Goal: Transaction & Acquisition: Book appointment/travel/reservation

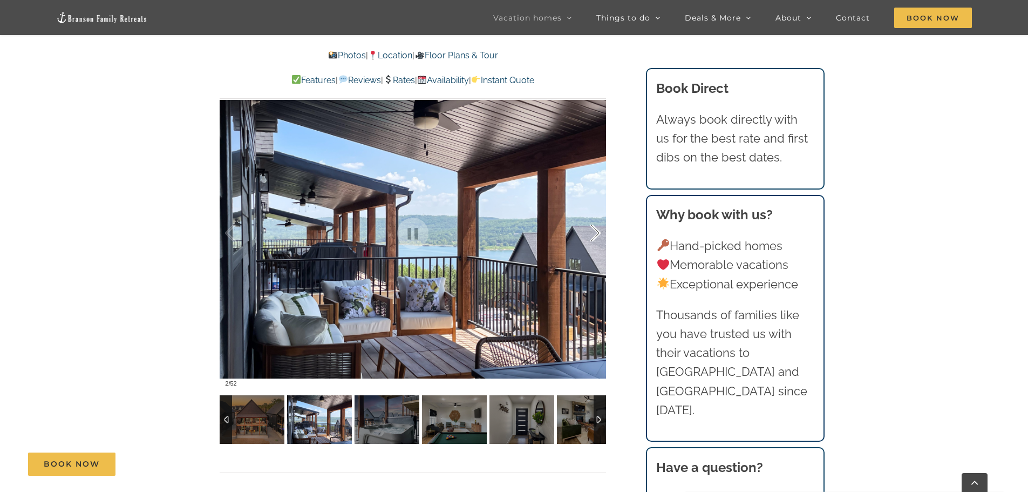
click at [591, 234] on div at bounding box center [583, 233] width 33 height 67
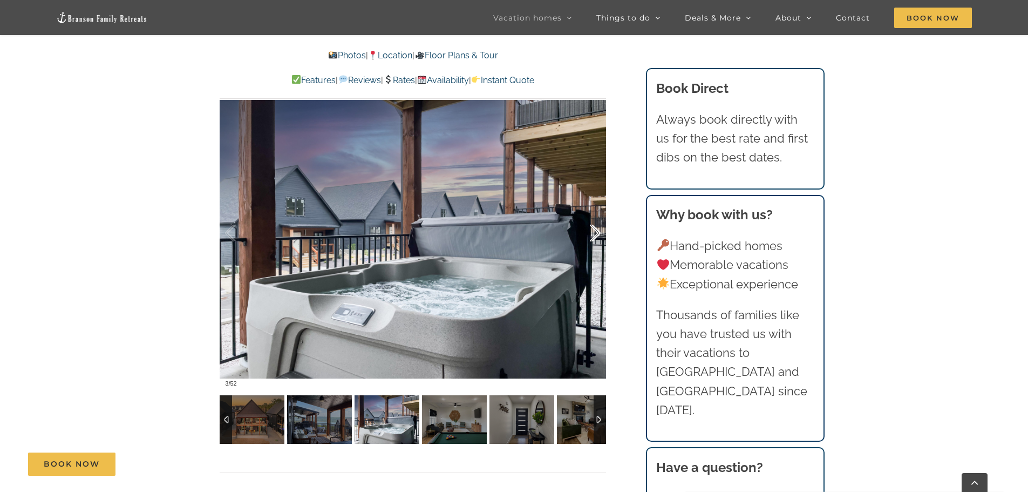
click at [591, 234] on div at bounding box center [583, 233] width 33 height 67
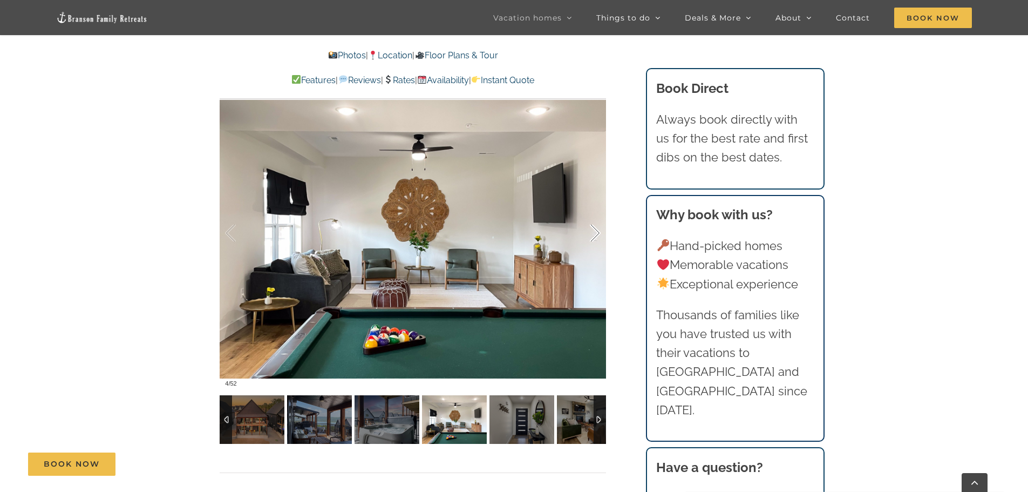
click at [591, 234] on div at bounding box center [583, 233] width 33 height 67
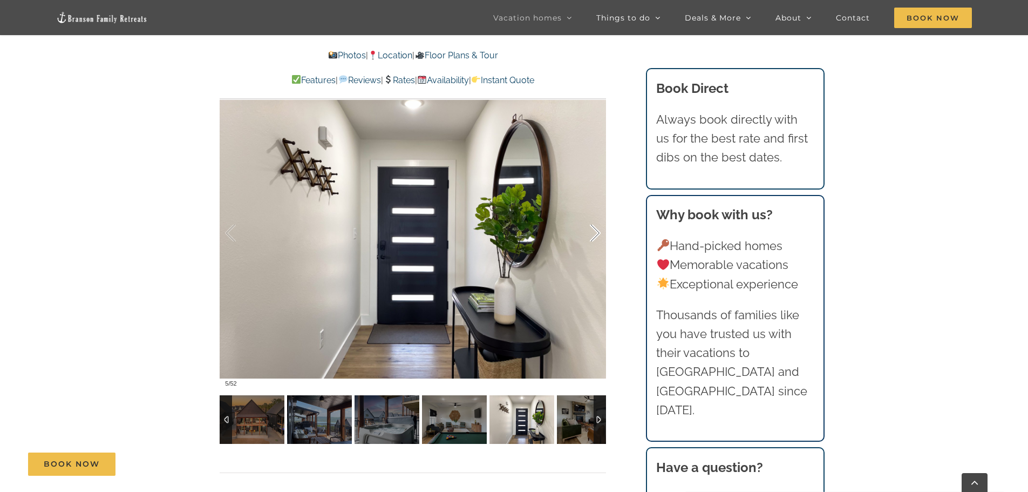
click at [591, 234] on div at bounding box center [583, 233] width 33 height 67
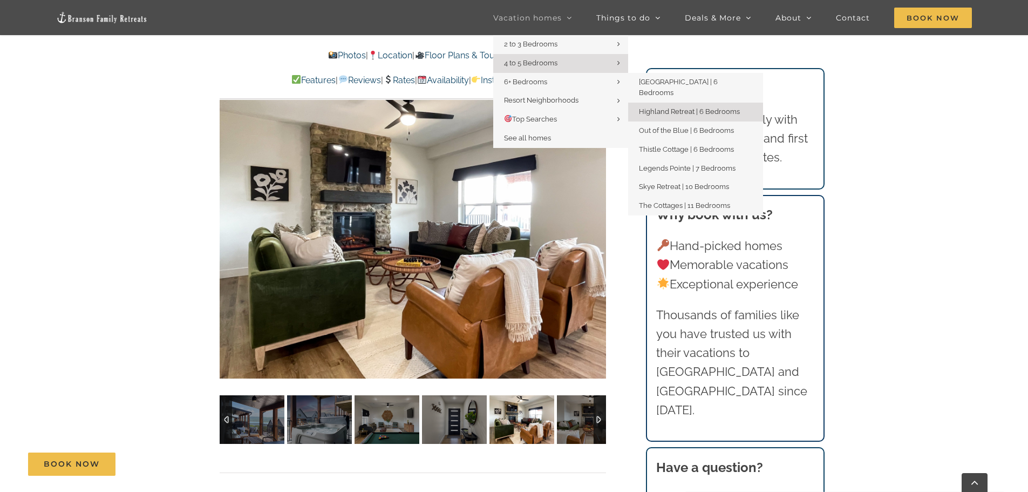
click at [677, 103] on link "Highland Retreat | 6 Bedrooms" at bounding box center [695, 112] width 135 height 19
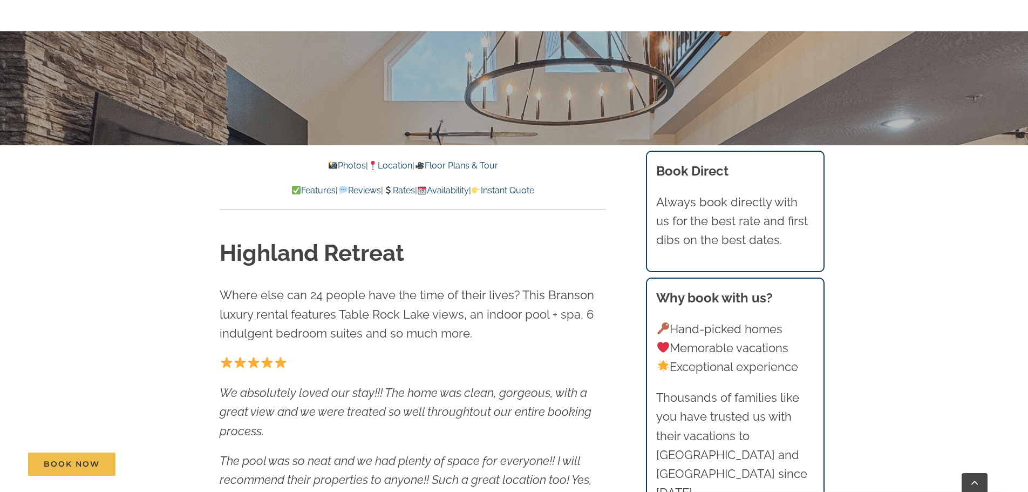
click at [406, 189] on link "Rates" at bounding box center [399, 190] width 32 height 10
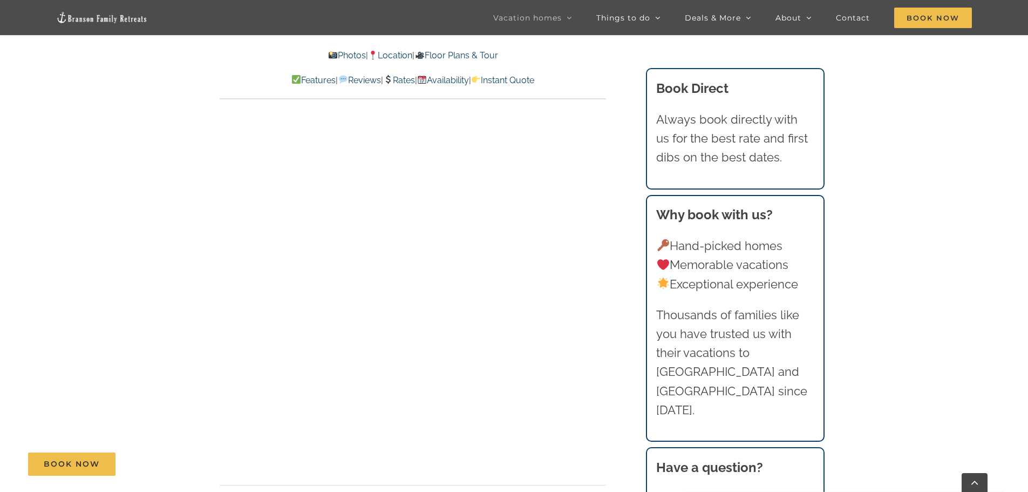
scroll to position [5374, 0]
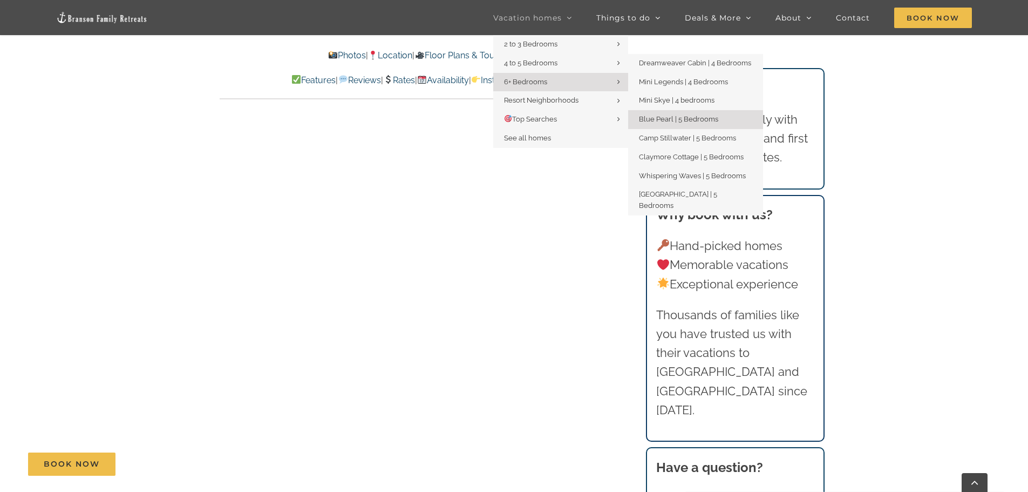
click at [668, 118] on span "Blue Pearl | 5 Bedrooms" at bounding box center [678, 119] width 79 height 8
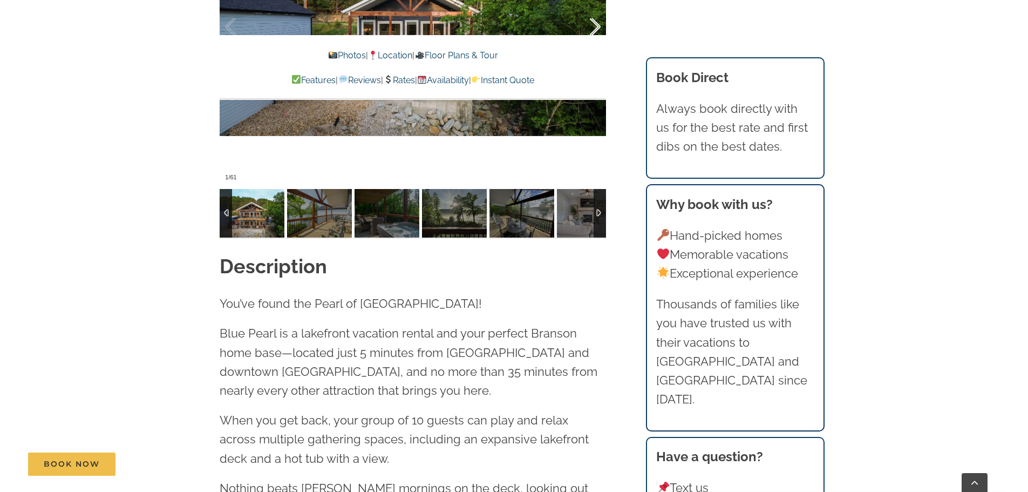
scroll to position [756, 0]
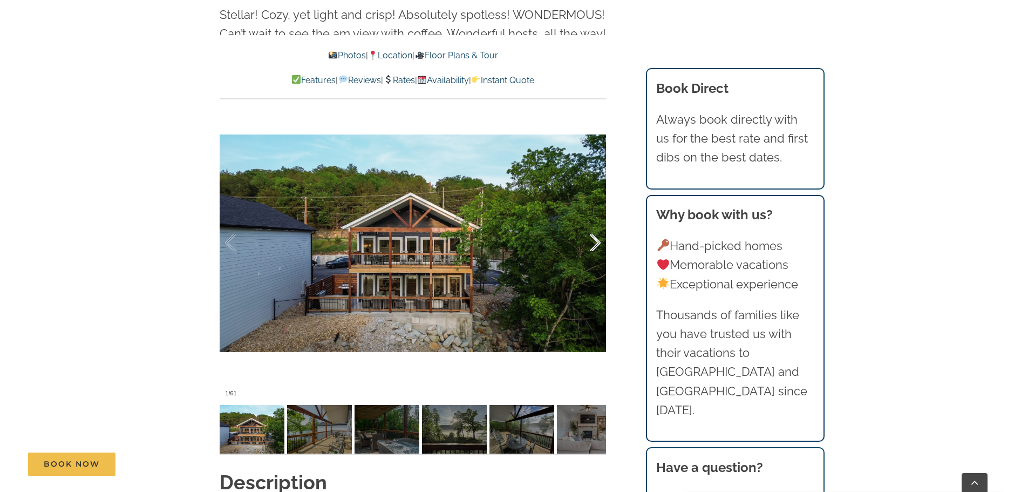
click at [593, 243] on div at bounding box center [583, 242] width 33 height 67
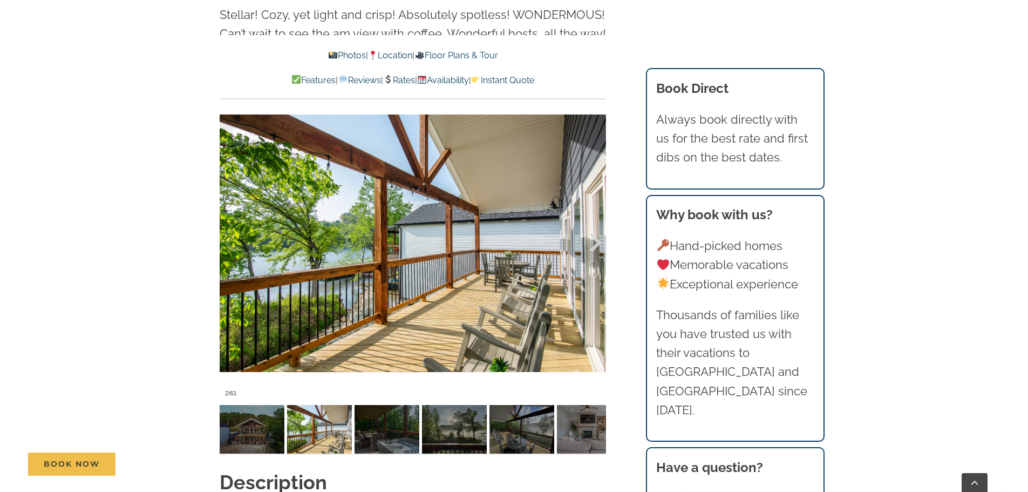
click at [593, 243] on div at bounding box center [583, 242] width 33 height 67
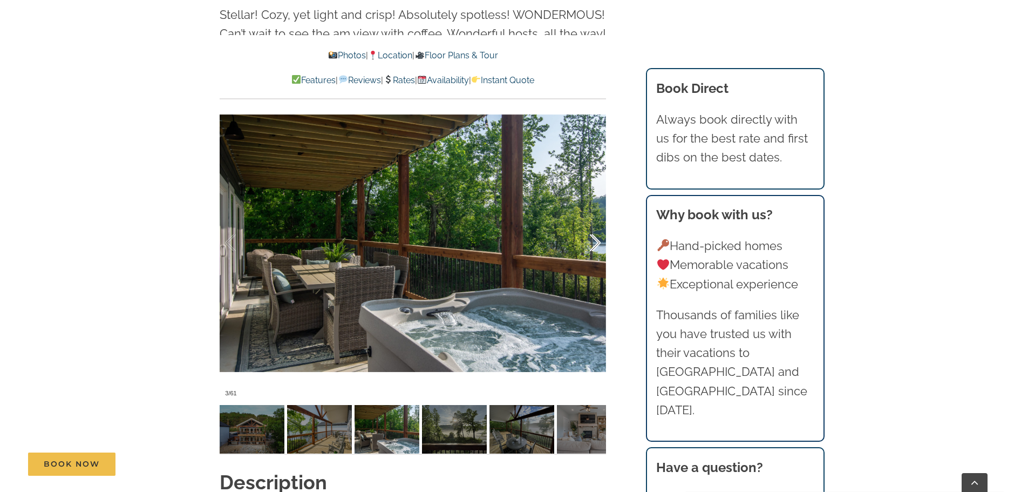
click at [593, 243] on div at bounding box center [583, 242] width 33 height 67
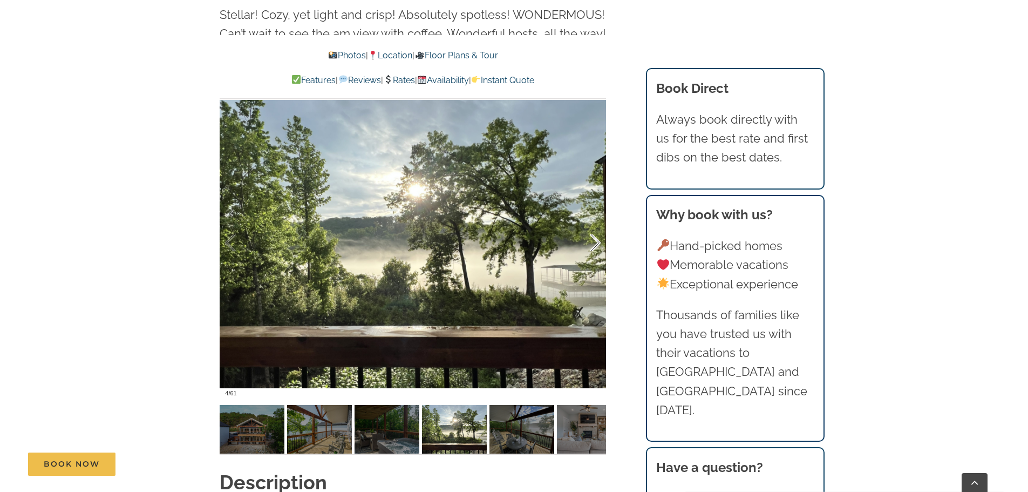
click at [593, 243] on div at bounding box center [583, 242] width 33 height 67
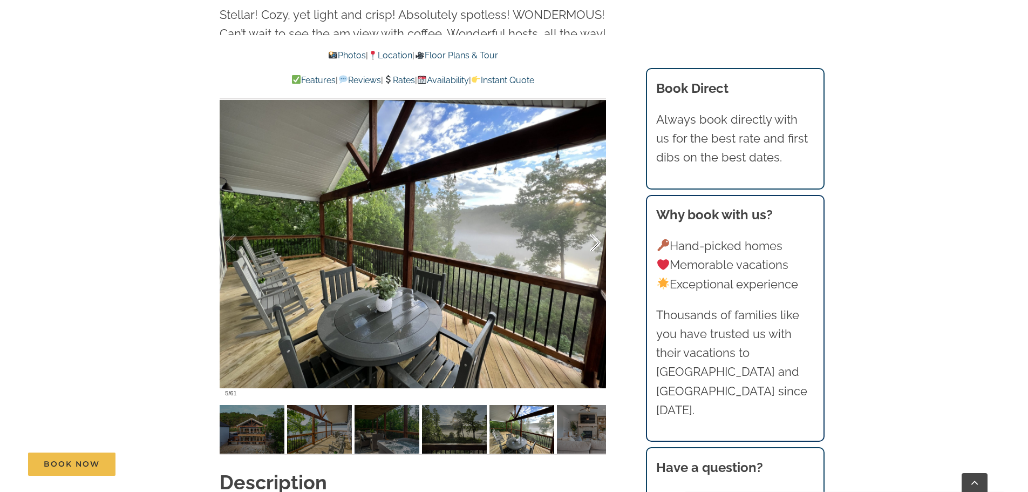
click at [593, 243] on div at bounding box center [583, 242] width 33 height 67
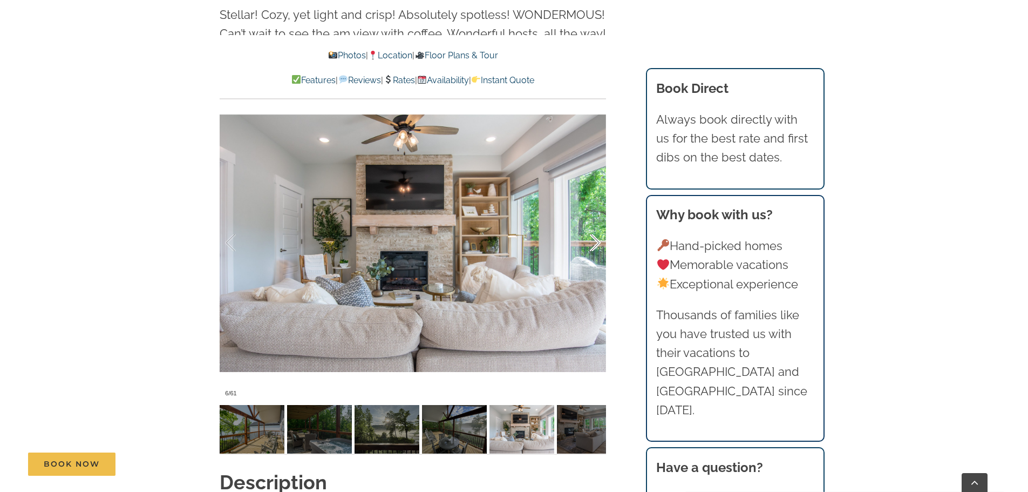
click at [593, 243] on div at bounding box center [583, 242] width 33 height 67
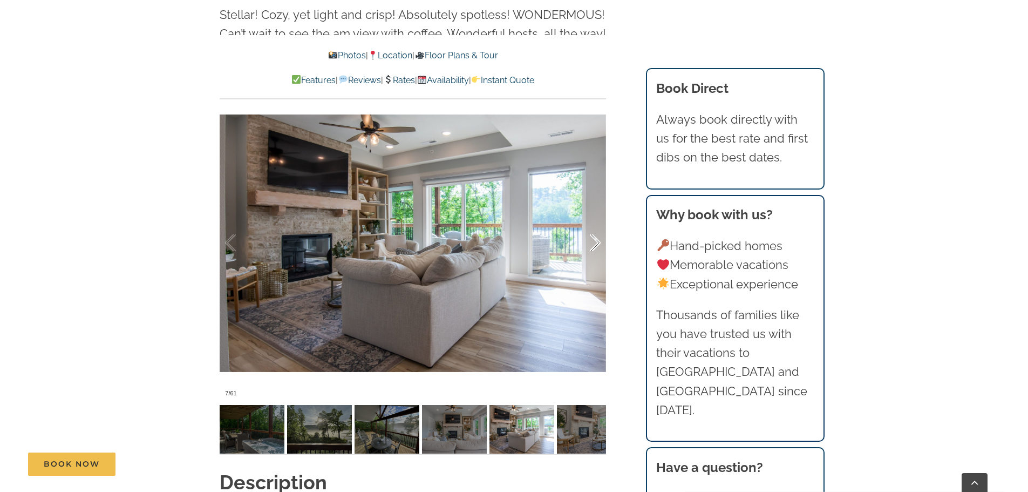
click at [593, 243] on div at bounding box center [583, 242] width 33 height 67
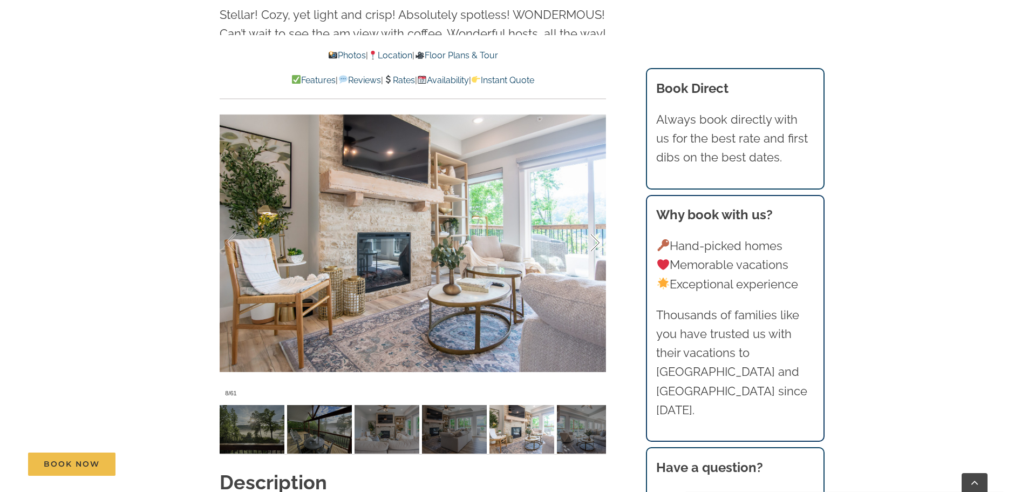
click at [593, 243] on div at bounding box center [583, 242] width 33 height 67
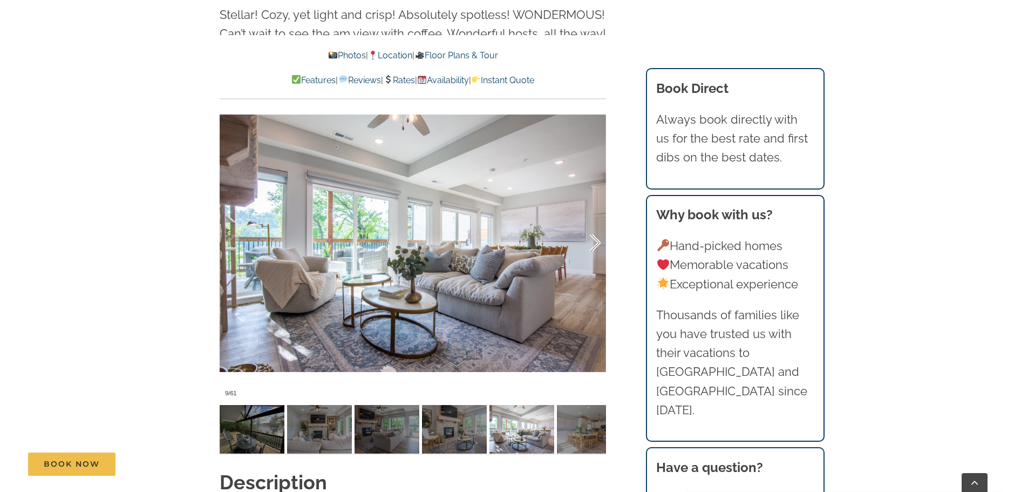
click at [593, 243] on div at bounding box center [583, 242] width 33 height 67
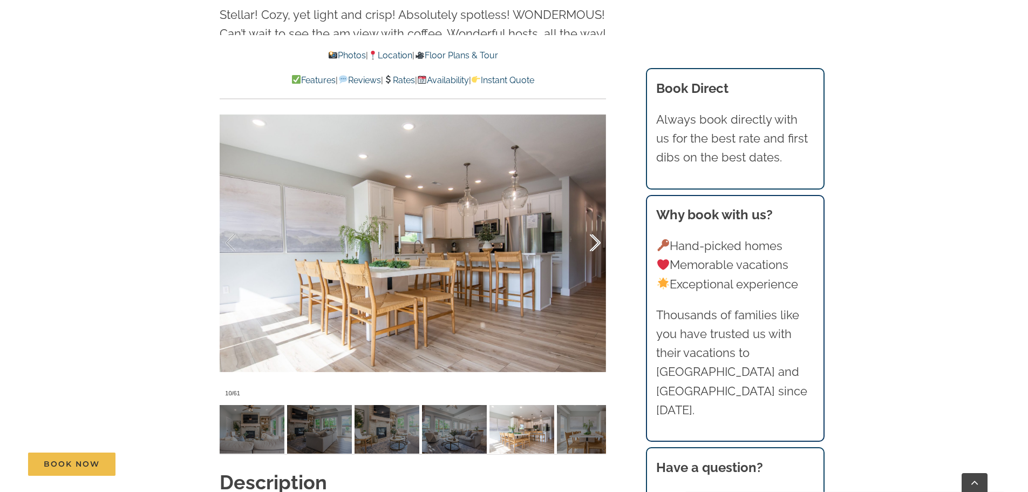
click at [593, 243] on div at bounding box center [583, 242] width 33 height 67
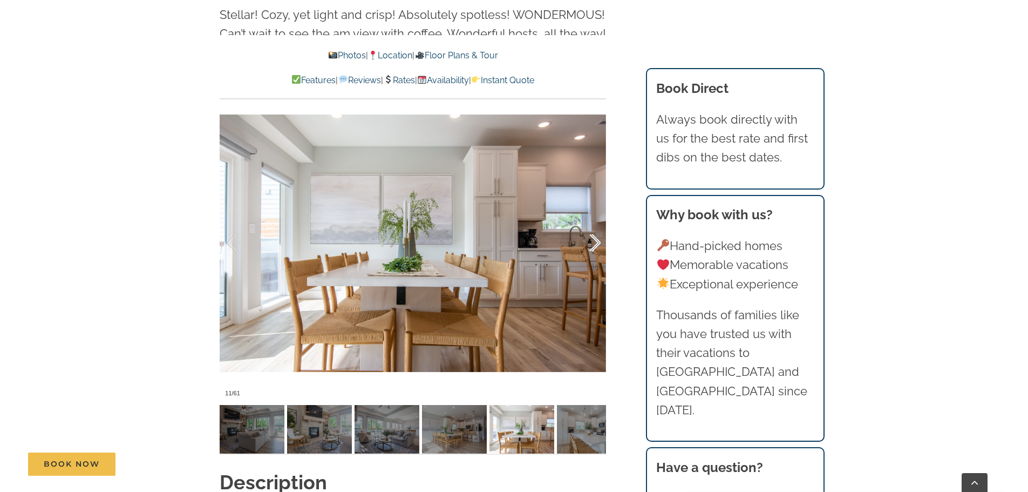
click at [593, 243] on div at bounding box center [583, 242] width 33 height 67
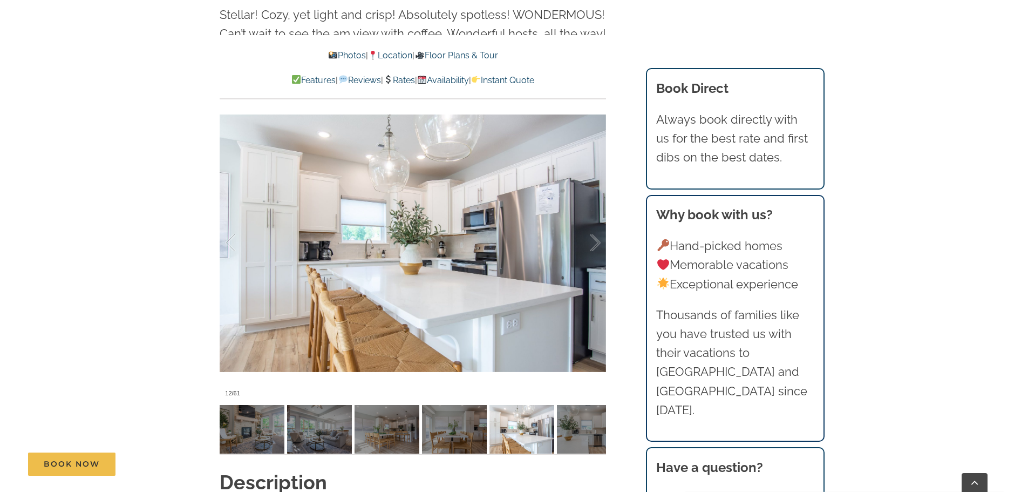
click at [403, 77] on link "Rates" at bounding box center [399, 80] width 32 height 10
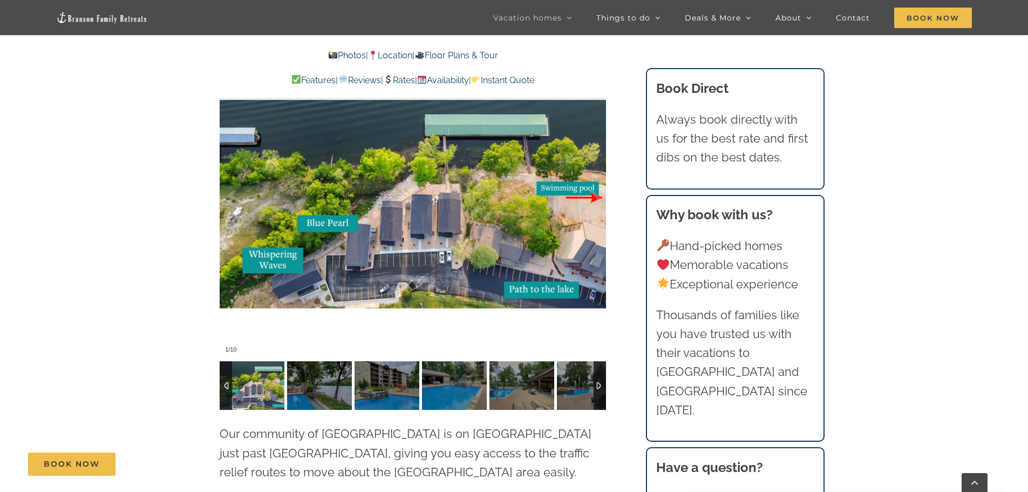
scroll to position [2456, 0]
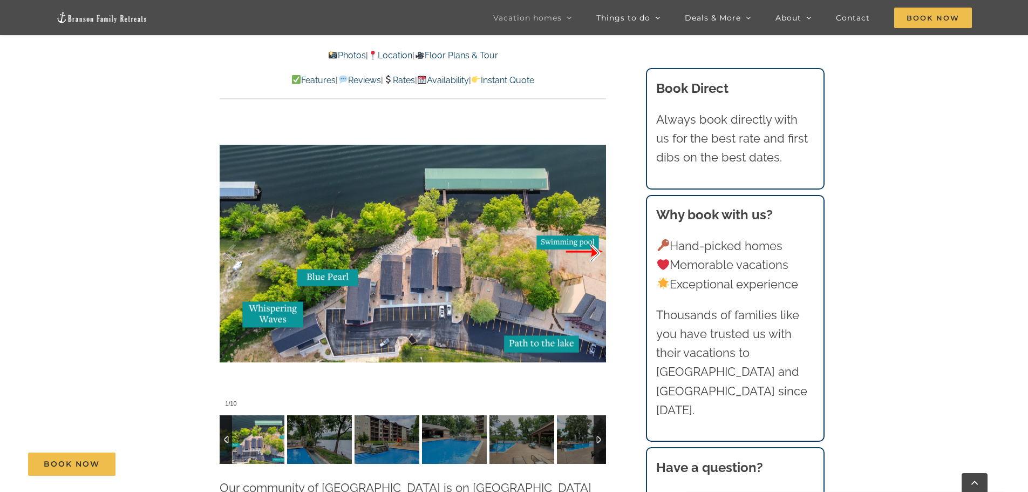
click at [590, 234] on div at bounding box center [583, 253] width 33 height 67
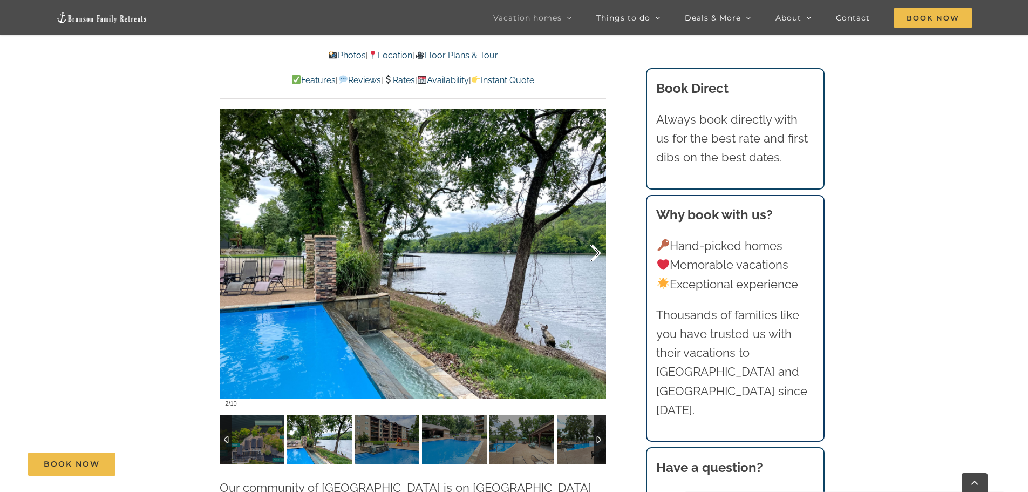
click at [594, 236] on div at bounding box center [583, 253] width 33 height 67
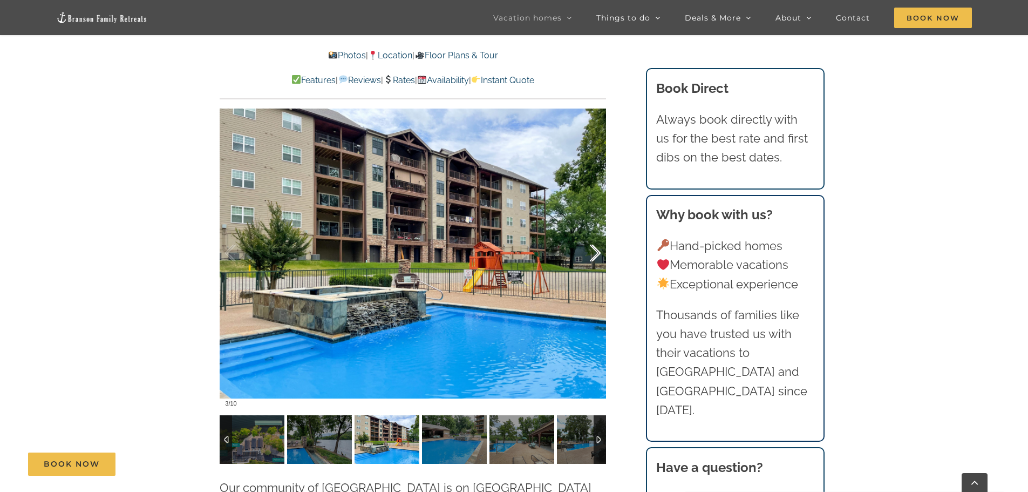
click at [594, 236] on div at bounding box center [583, 253] width 33 height 67
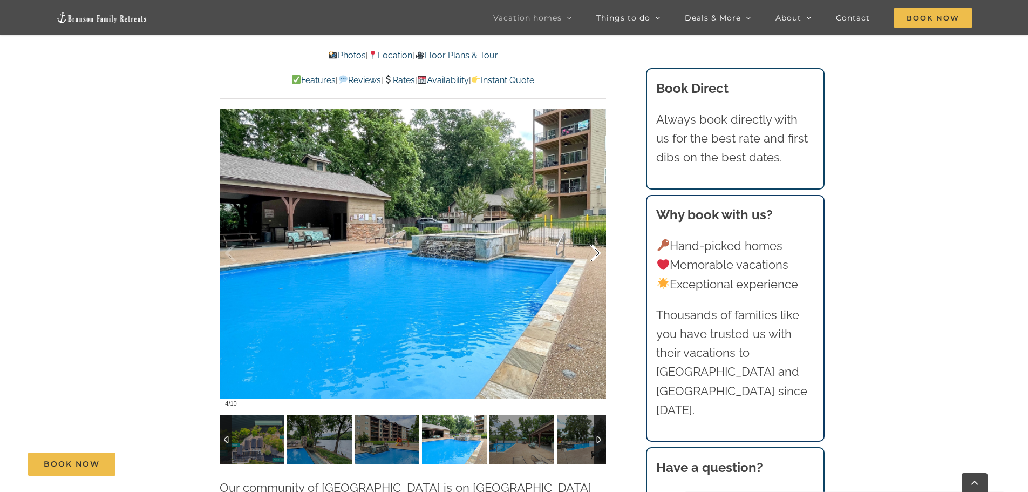
click at [594, 236] on div at bounding box center [583, 253] width 33 height 67
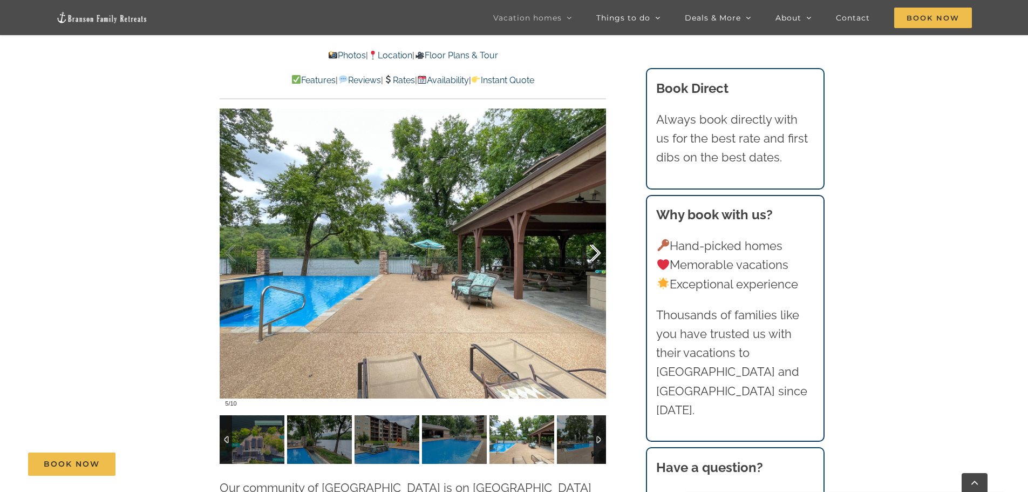
click at [594, 236] on div at bounding box center [583, 253] width 33 height 67
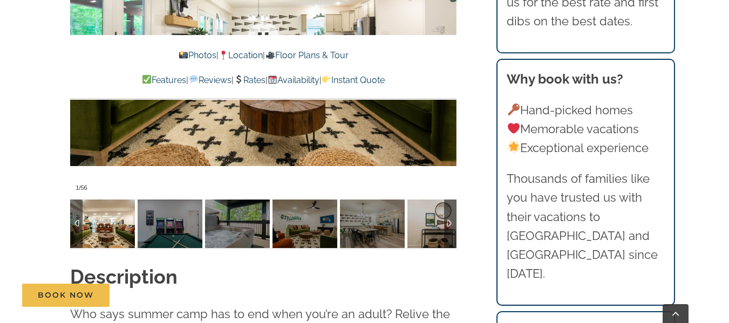
scroll to position [863, 0]
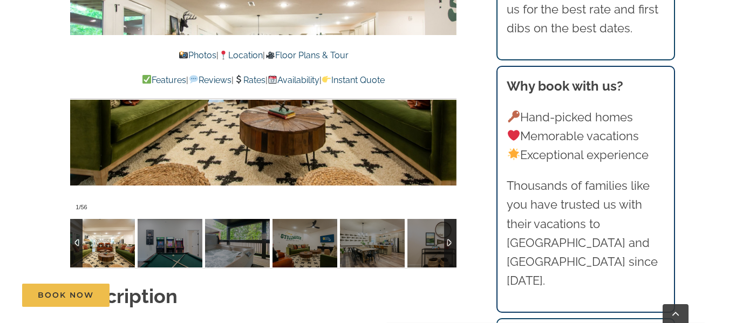
click at [450, 221] on div at bounding box center [450, 243] width 12 height 49
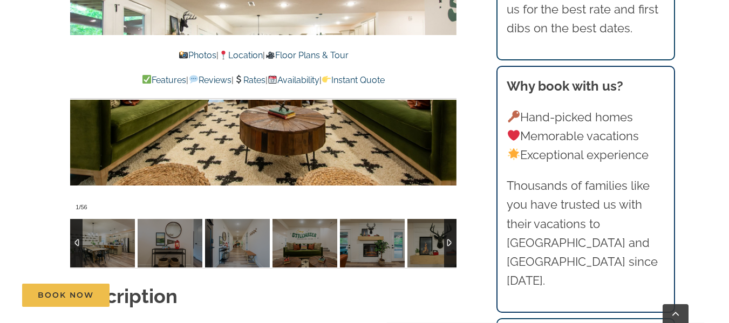
click at [450, 221] on div at bounding box center [450, 243] width 12 height 49
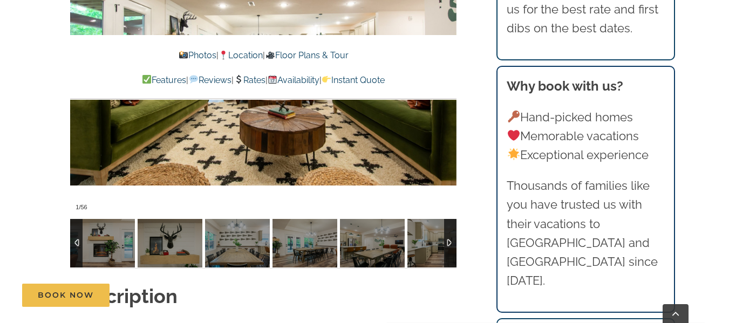
click at [450, 221] on div at bounding box center [450, 243] width 12 height 49
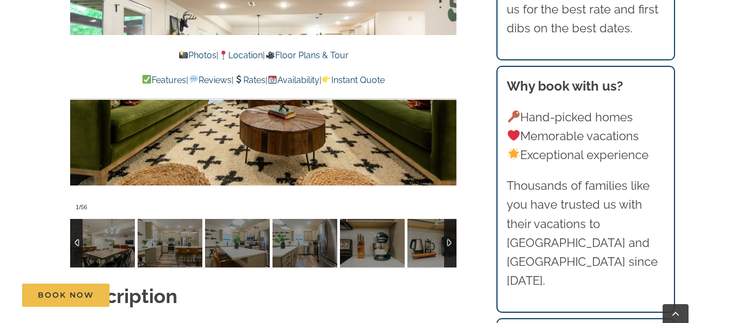
click at [450, 221] on div at bounding box center [450, 243] width 12 height 49
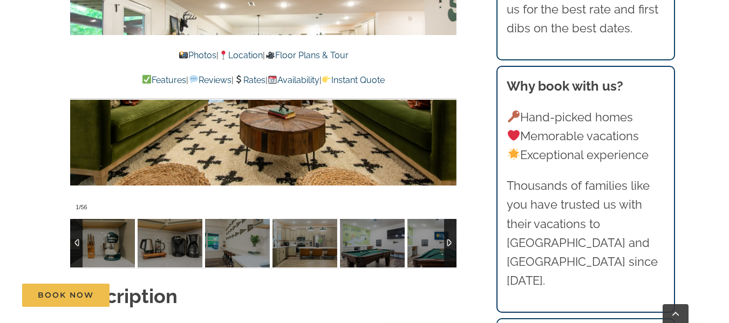
click at [450, 221] on div at bounding box center [450, 243] width 12 height 49
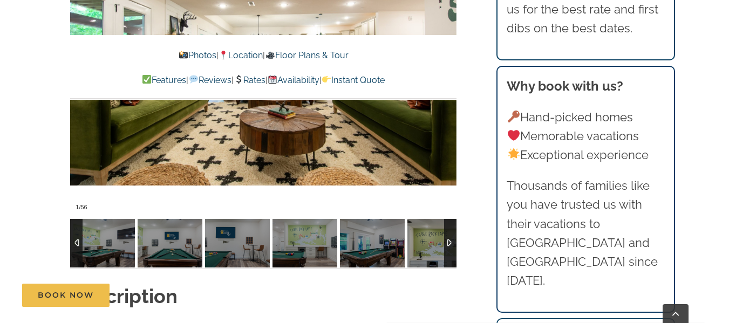
click at [450, 221] on div at bounding box center [450, 243] width 12 height 49
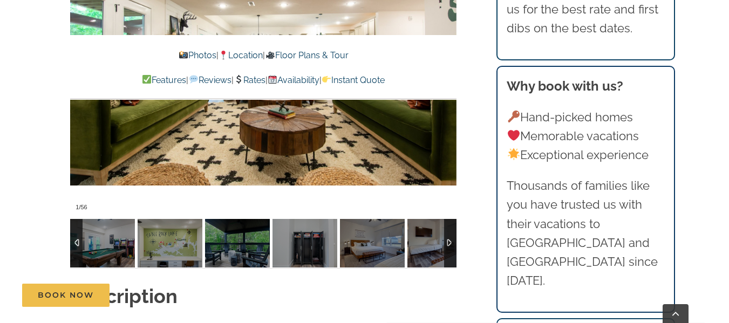
click at [450, 221] on div at bounding box center [450, 243] width 12 height 49
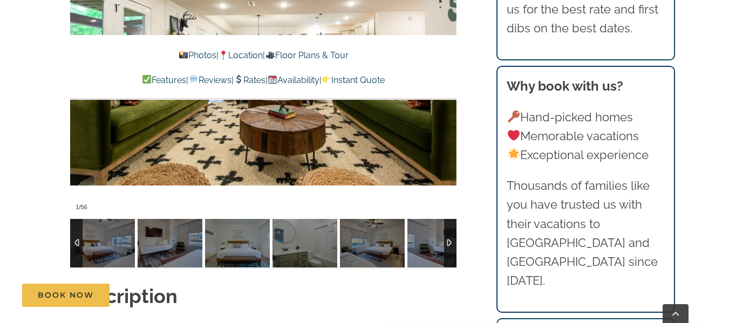
click at [450, 221] on div at bounding box center [450, 243] width 12 height 49
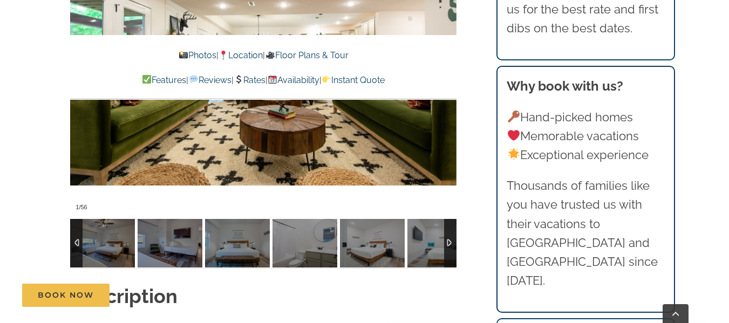
click at [450, 221] on div at bounding box center [450, 243] width 12 height 49
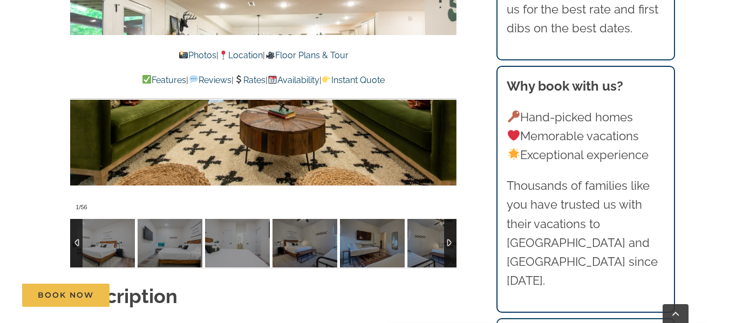
click at [450, 221] on div at bounding box center [450, 243] width 12 height 49
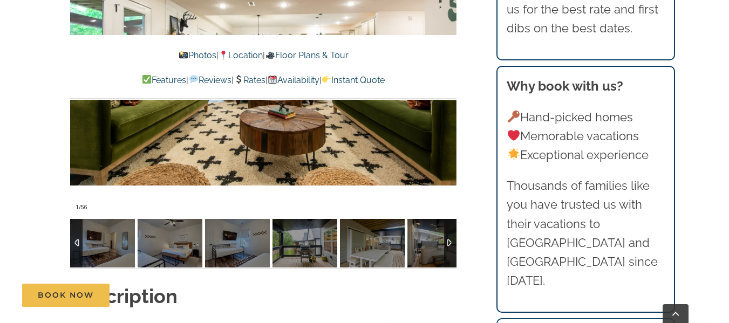
click at [450, 221] on div at bounding box center [450, 243] width 12 height 49
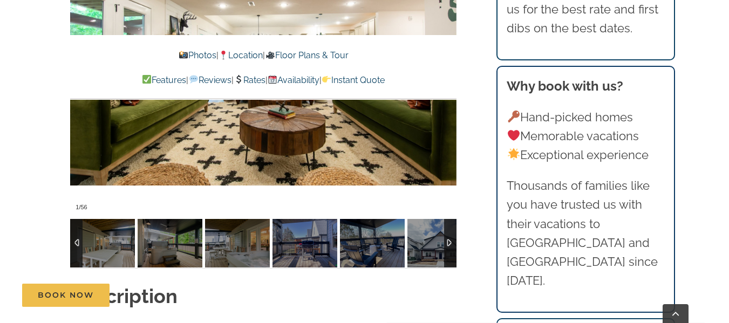
click at [450, 221] on div at bounding box center [450, 243] width 12 height 49
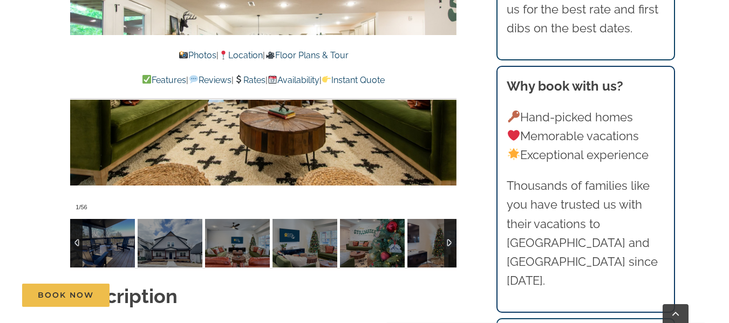
click at [450, 221] on div at bounding box center [450, 243] width 12 height 49
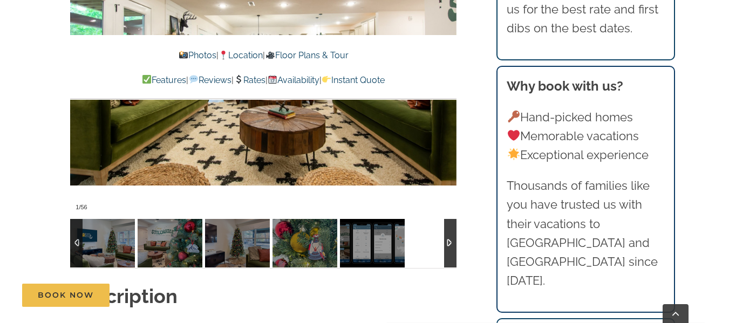
click at [450, 221] on div at bounding box center [450, 243] width 12 height 49
click at [450, 225] on div at bounding box center [450, 243] width 12 height 49
click at [74, 225] on div at bounding box center [76, 243] width 12 height 49
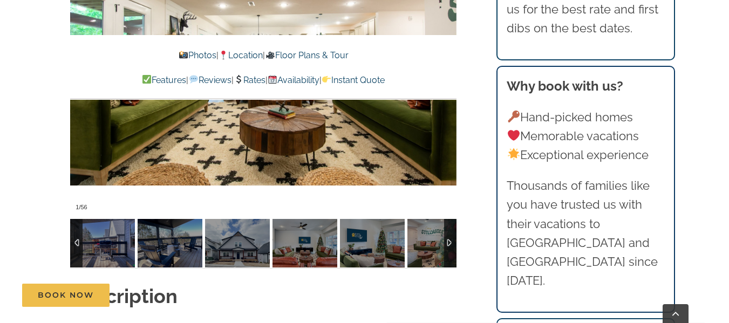
click at [74, 225] on div at bounding box center [76, 243] width 12 height 49
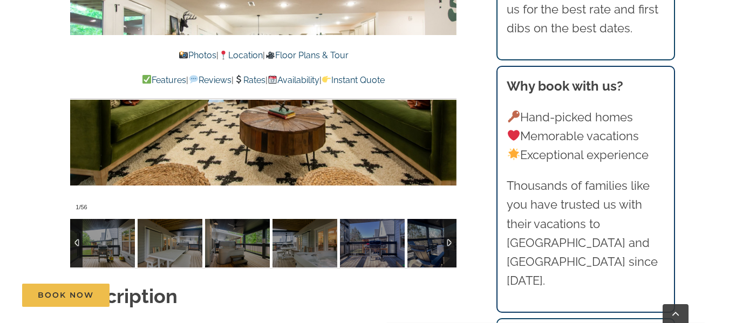
click at [74, 224] on div at bounding box center [76, 243] width 12 height 49
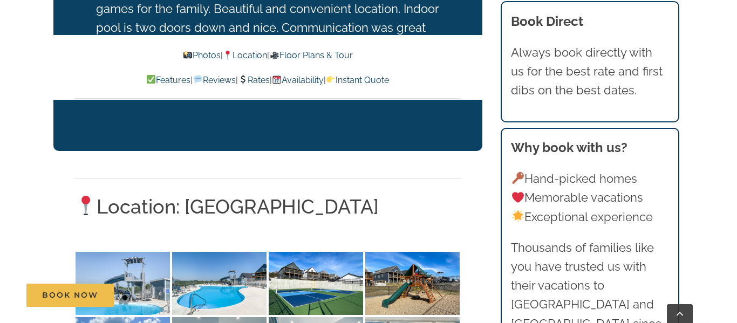
scroll to position [2321, 0]
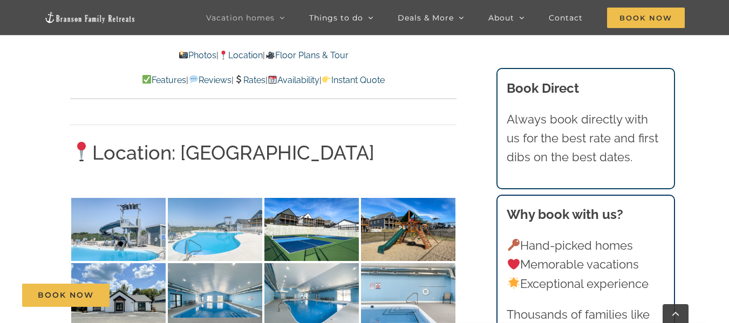
click at [196, 198] on img at bounding box center [215, 229] width 94 height 63
